Goal: Task Accomplishment & Management: Use online tool/utility

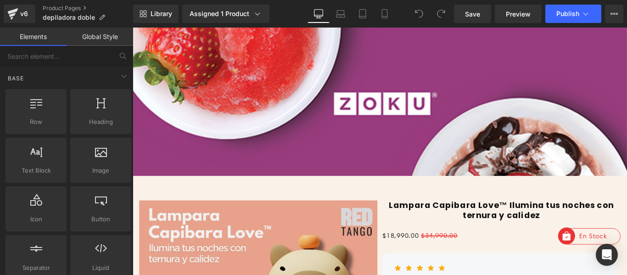
click at [399, 13] on div "Library Assigned 1 Product Product Preview Lumisse™ Depiladora doble punta USA …" at bounding box center [380, 14] width 494 height 18
click at [387, 11] on icon at bounding box center [384, 14] width 5 height 9
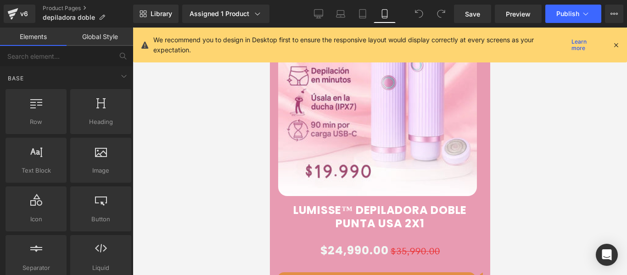
scroll to position [597, 0]
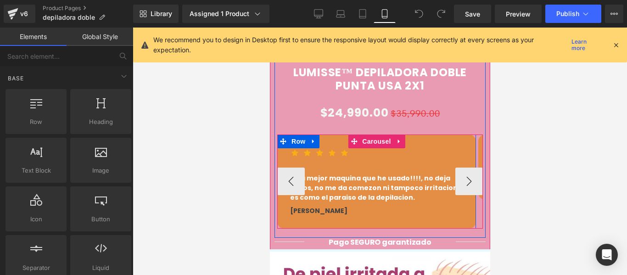
click at [440, 135] on div "Icon Icon Icon Icon Icon Icon List Hoz Es la mejor maquina que he usado!!!!, no…" at bounding box center [376, 182] width 199 height 94
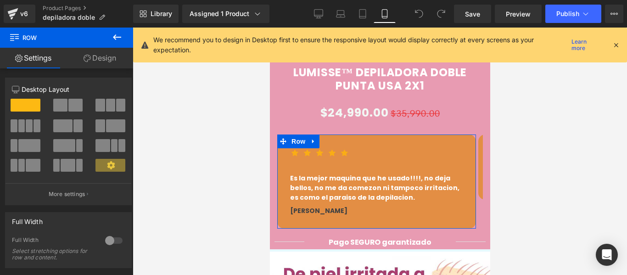
click at [109, 55] on link "Design" at bounding box center [100, 58] width 67 height 21
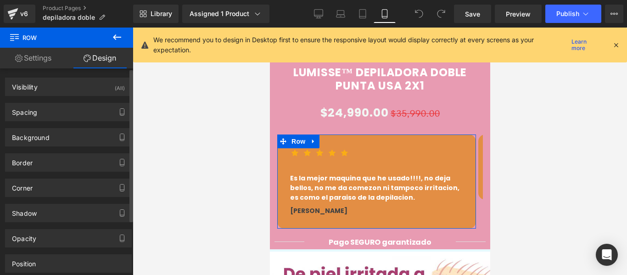
click at [48, 132] on div "Background" at bounding box center [31, 135] width 38 height 13
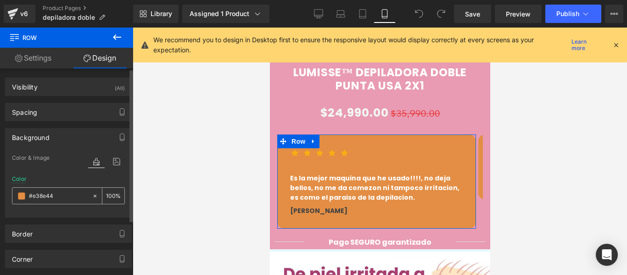
click at [18, 196] on span at bounding box center [21, 195] width 7 height 7
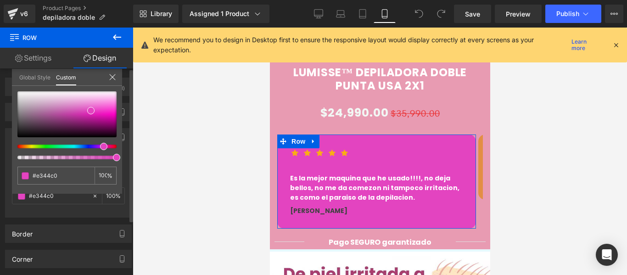
drag, startPoint x: 24, startPoint y: 145, endPoint x: 100, endPoint y: 145, distance: 75.3
click at [100, 145] on div at bounding box center [63, 147] width 99 height 4
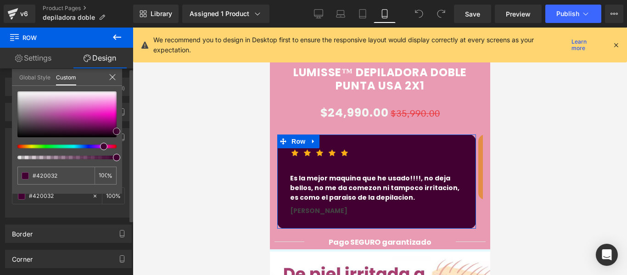
drag, startPoint x: 91, startPoint y: 109, endPoint x: 129, endPoint y: 130, distance: 42.8
click at [129, 130] on div "Background Color & Image color Color % Image Replace Image Upload image or Brow…" at bounding box center [68, 169] width 137 height 96
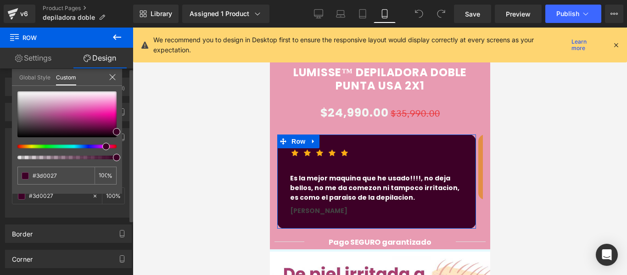
click at [103, 146] on span at bounding box center [105, 146] width 7 height 7
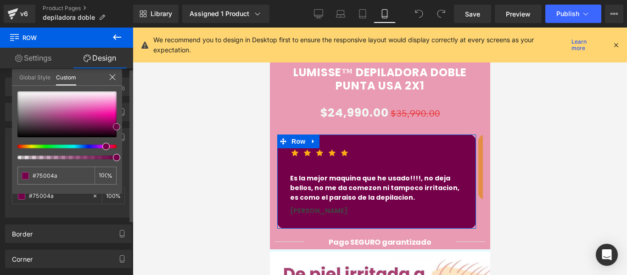
drag, startPoint x: 114, startPoint y: 130, endPoint x: 120, endPoint y: 125, distance: 7.8
click at [120, 125] on span at bounding box center [116, 126] width 7 height 7
drag, startPoint x: 55, startPoint y: 176, endPoint x: 28, endPoint y: 179, distance: 26.8
click at [28, 179] on div "#e38e44" at bounding box center [55, 176] width 77 height 18
type input "#75004a"
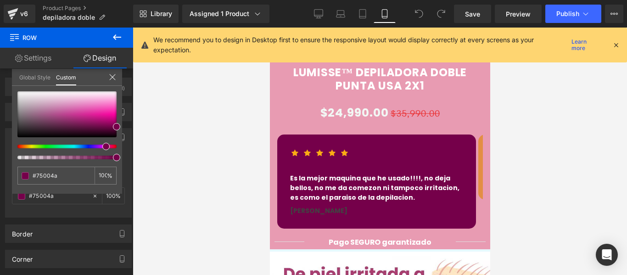
click at [187, 174] on div at bounding box center [380, 151] width 494 height 247
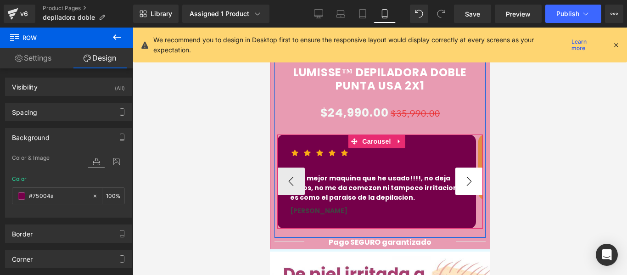
click at [469, 172] on button "›" at bounding box center [469, 182] width 28 height 28
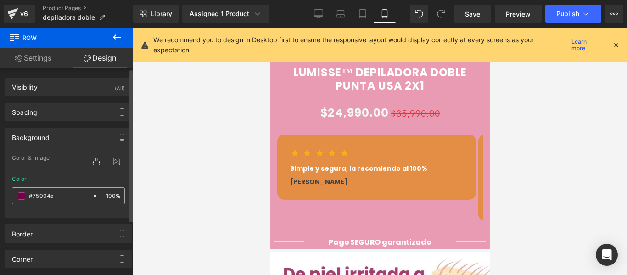
click at [58, 193] on input "text" at bounding box center [58, 196] width 59 height 10
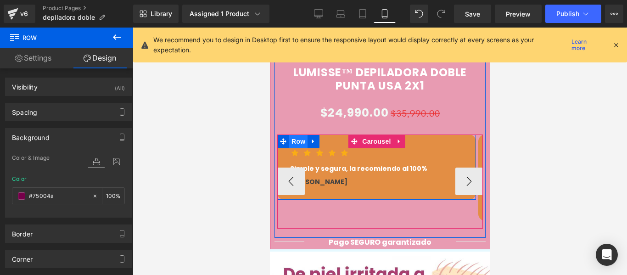
click at [297, 135] on span "Row" at bounding box center [298, 142] width 18 height 14
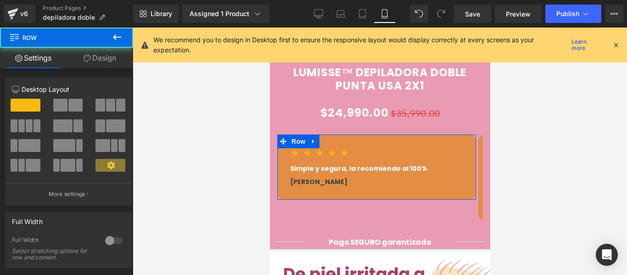
click at [106, 61] on link "Design" at bounding box center [100, 58] width 67 height 21
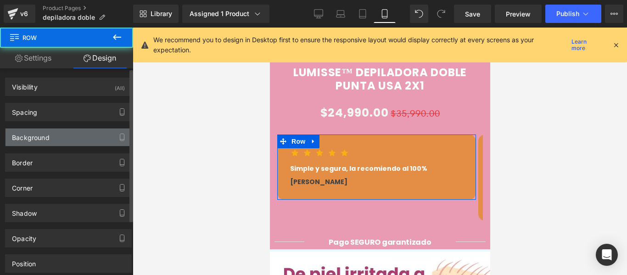
click at [54, 134] on div "Background" at bounding box center [69, 137] width 126 height 17
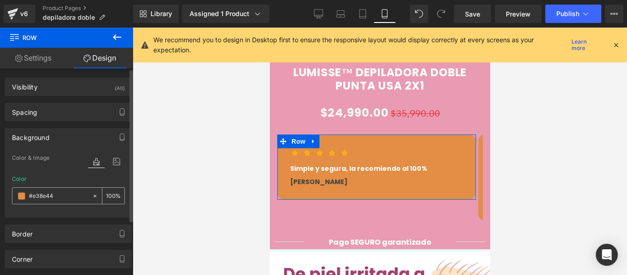
click at [62, 199] on input "text" at bounding box center [58, 196] width 59 height 10
paste input "75004a"
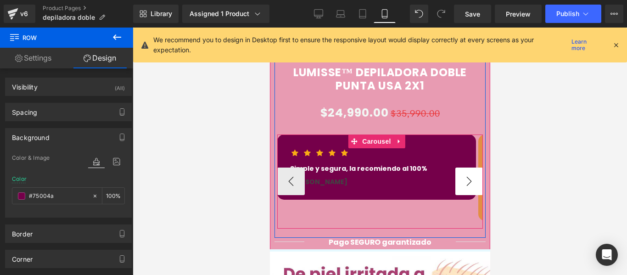
type input "#75004a"
click at [459, 170] on button "›" at bounding box center [469, 182] width 28 height 28
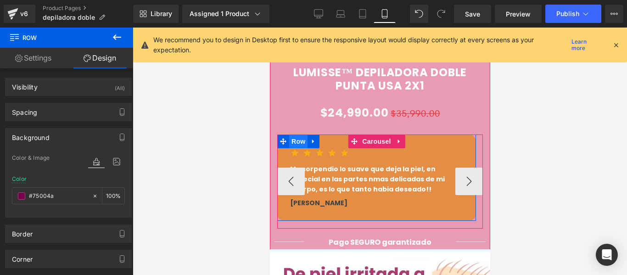
drag, startPoint x: 301, startPoint y: 132, endPoint x: 508, endPoint y: 164, distance: 209.5
click at [301, 135] on span "Row" at bounding box center [298, 142] width 18 height 14
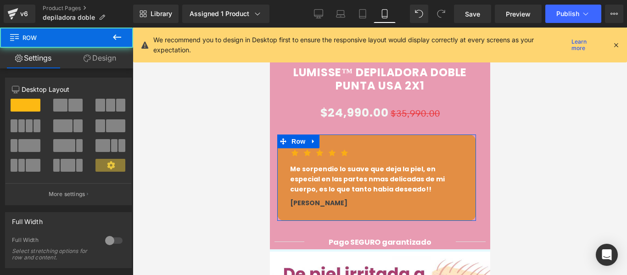
click at [85, 61] on icon at bounding box center [87, 58] width 7 height 7
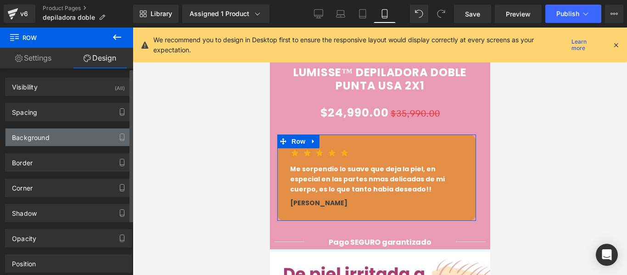
click at [60, 140] on div "Background" at bounding box center [69, 137] width 126 height 17
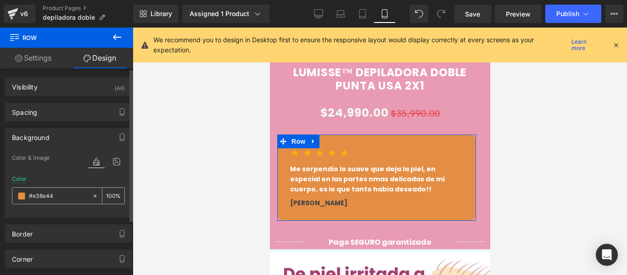
click at [62, 193] on input "text" at bounding box center [58, 196] width 59 height 10
paste input "75004a"
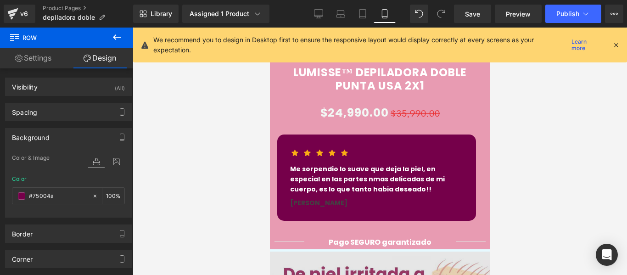
type input "#75004a"
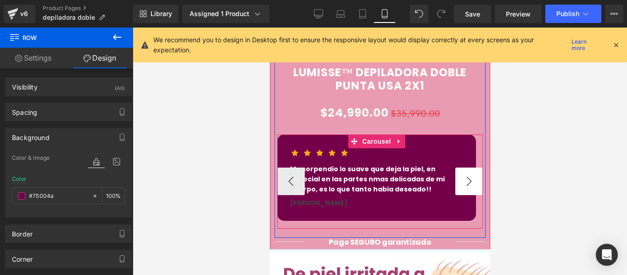
click at [460, 173] on button "›" at bounding box center [469, 182] width 28 height 28
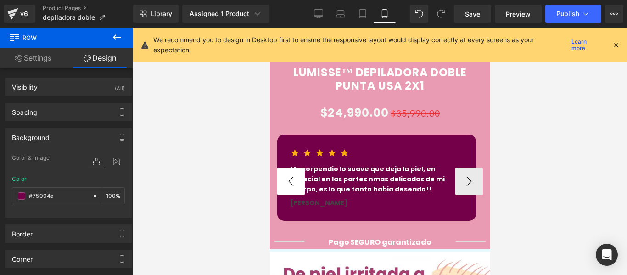
click at [291, 173] on button "‹" at bounding box center [291, 182] width 28 height 28
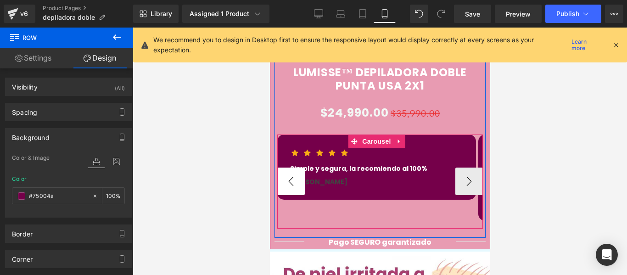
click at [291, 173] on button "‹" at bounding box center [291, 182] width 28 height 28
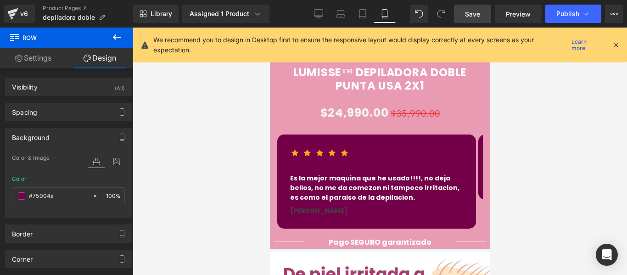
click at [474, 10] on span "Save" at bounding box center [472, 14] width 15 height 10
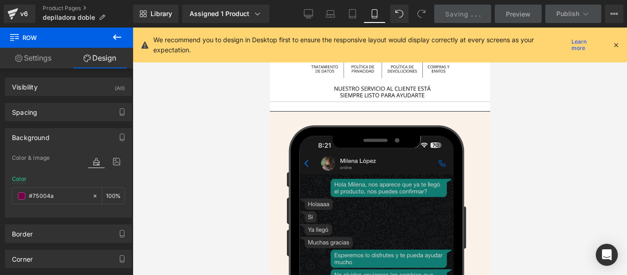
scroll to position [2749, 0]
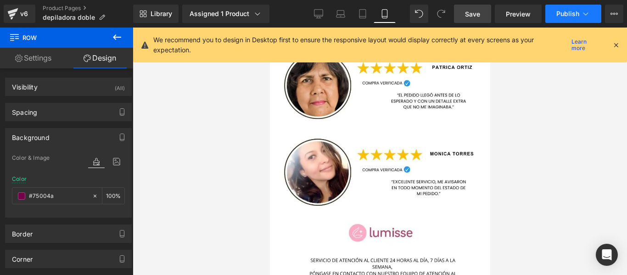
click at [566, 12] on span "Publish" at bounding box center [567, 13] width 23 height 7
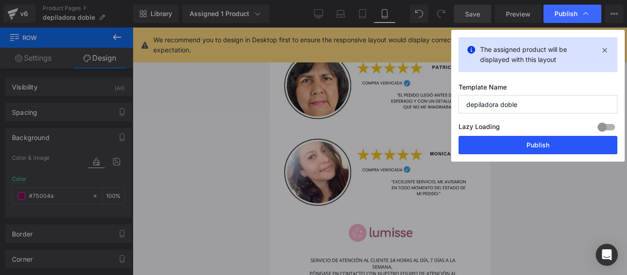
click at [535, 139] on button "Publish" at bounding box center [538, 145] width 159 height 18
